Goal: Task Accomplishment & Management: Use online tool/utility

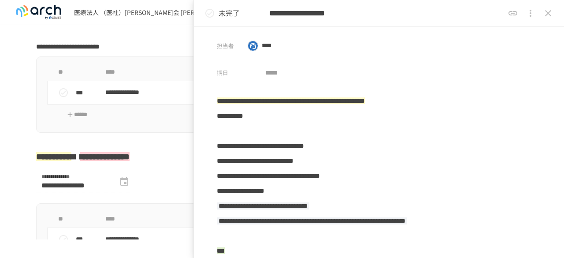
scroll to position [401, 0]
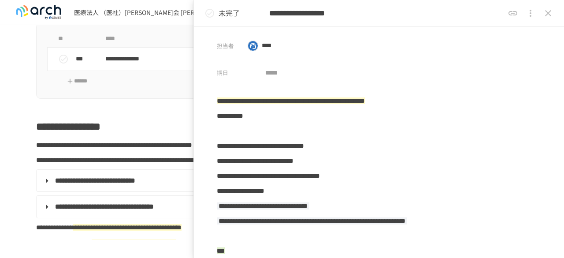
click at [165, 82] on div "**********" at bounding box center [282, 61] width 492 height 76
click at [550, 13] on icon "close drawer" at bounding box center [548, 13] width 11 height 11
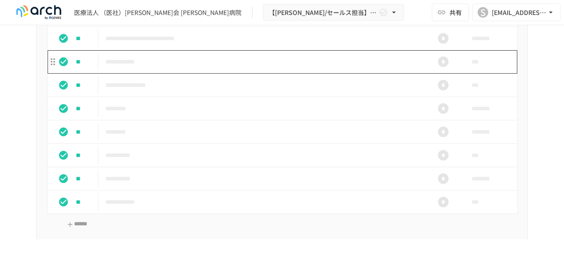
scroll to position [1106, 0]
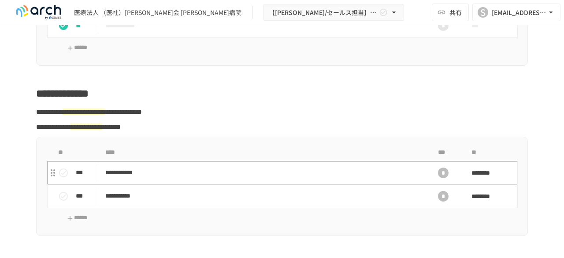
click at [175, 178] on p "**********" at bounding box center [263, 172] width 317 height 11
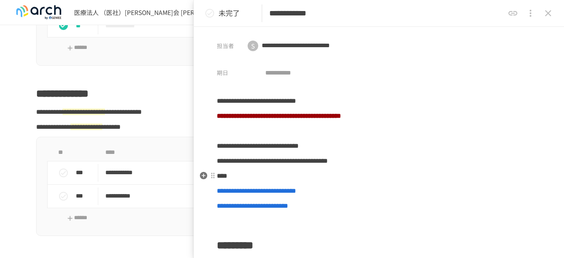
scroll to position [88, 0]
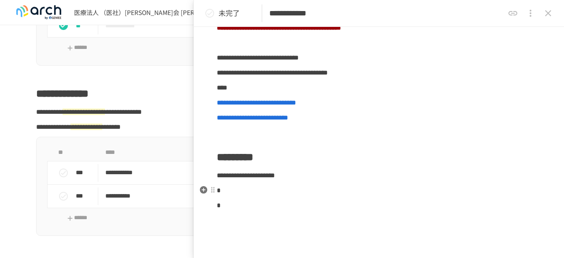
click at [315, 187] on p "*" at bounding box center [379, 190] width 324 height 11
click at [298, 215] on p at bounding box center [379, 220] width 324 height 11
click at [287, 207] on p "*" at bounding box center [379, 205] width 324 height 11
click at [211, 13] on icon "status" at bounding box center [210, 13] width 11 height 11
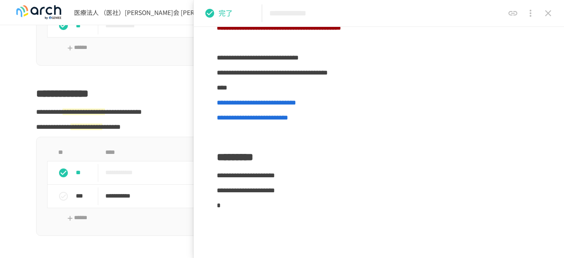
click at [547, 15] on icon "close drawer" at bounding box center [548, 13] width 11 height 11
